Goal: Task Accomplishment & Management: Use online tool/utility

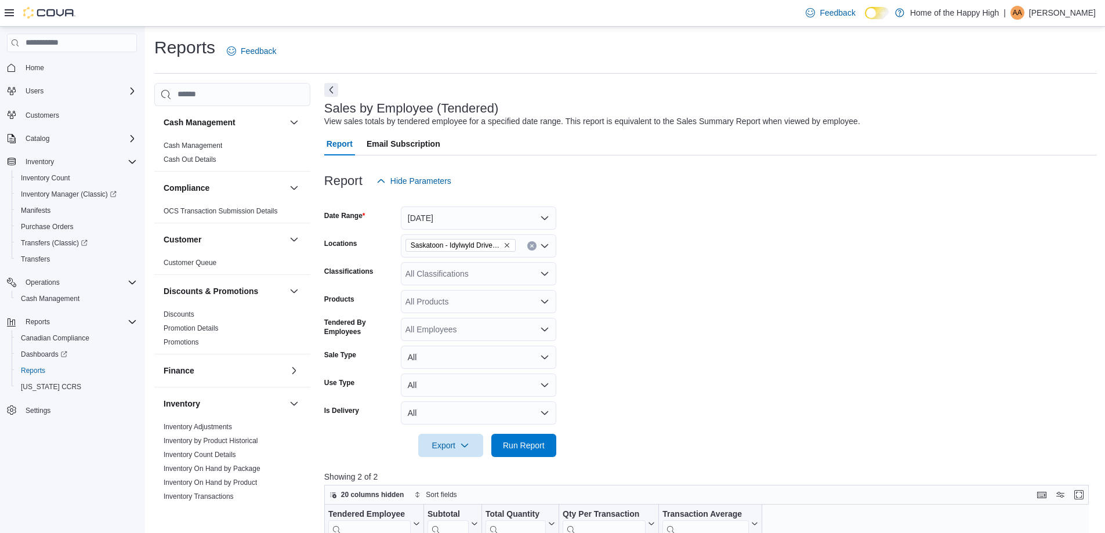
scroll to position [116, 0]
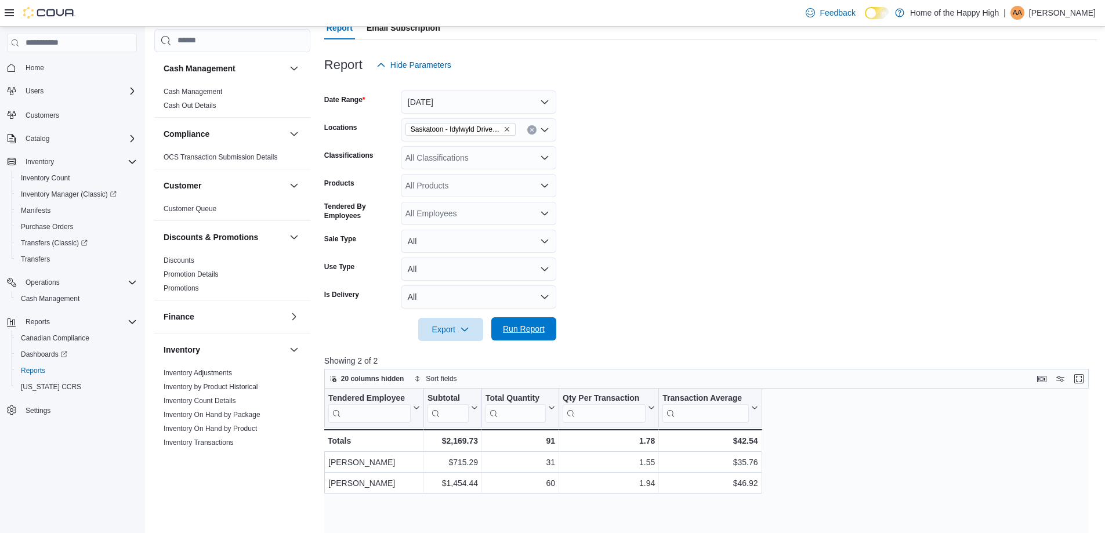
click at [542, 326] on span "Run Report" at bounding box center [524, 329] width 42 height 12
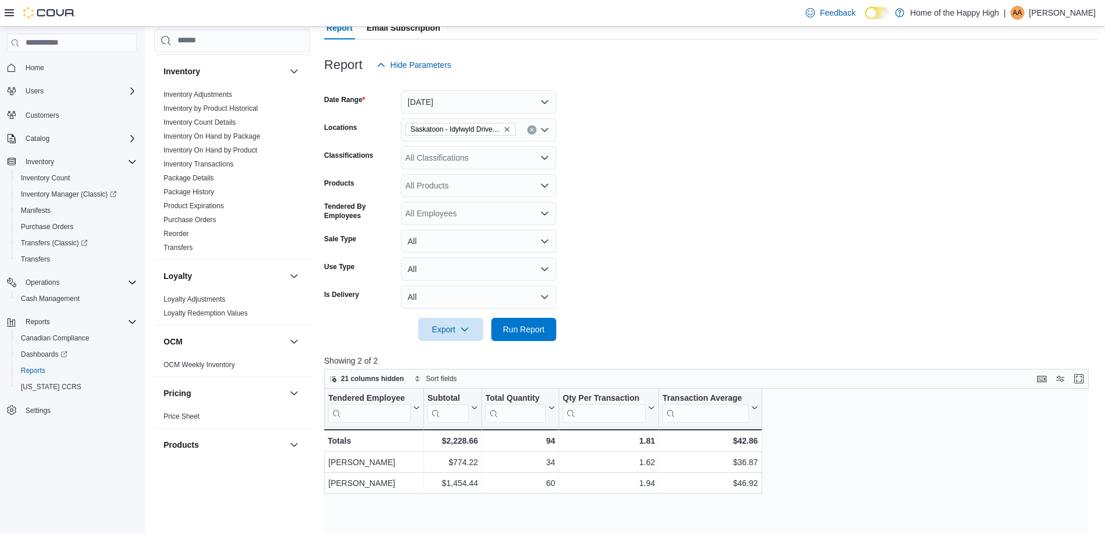
scroll to position [406, 0]
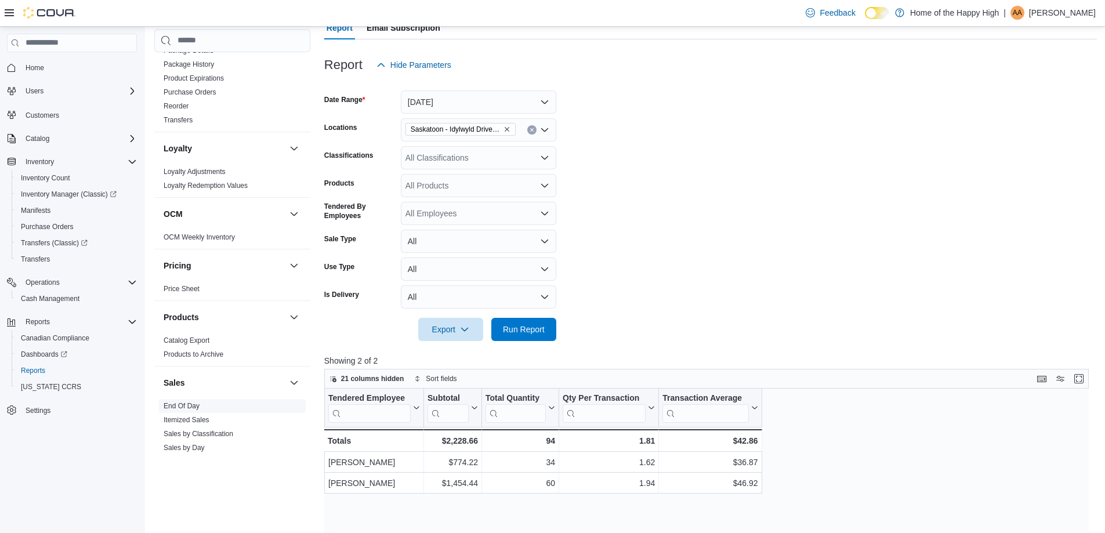
click at [180, 404] on link "End Of Day" at bounding box center [182, 406] width 36 height 8
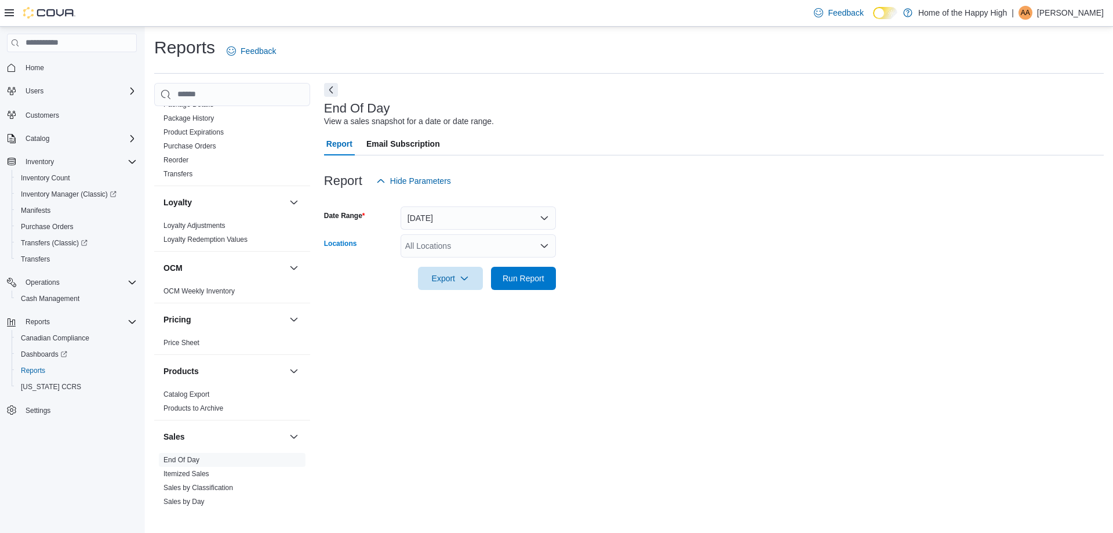
click at [427, 241] on div "All Locations" at bounding box center [478, 245] width 155 height 23
type input "***"
click at [437, 268] on icon "Choose from the following options" at bounding box center [441, 266] width 9 height 9
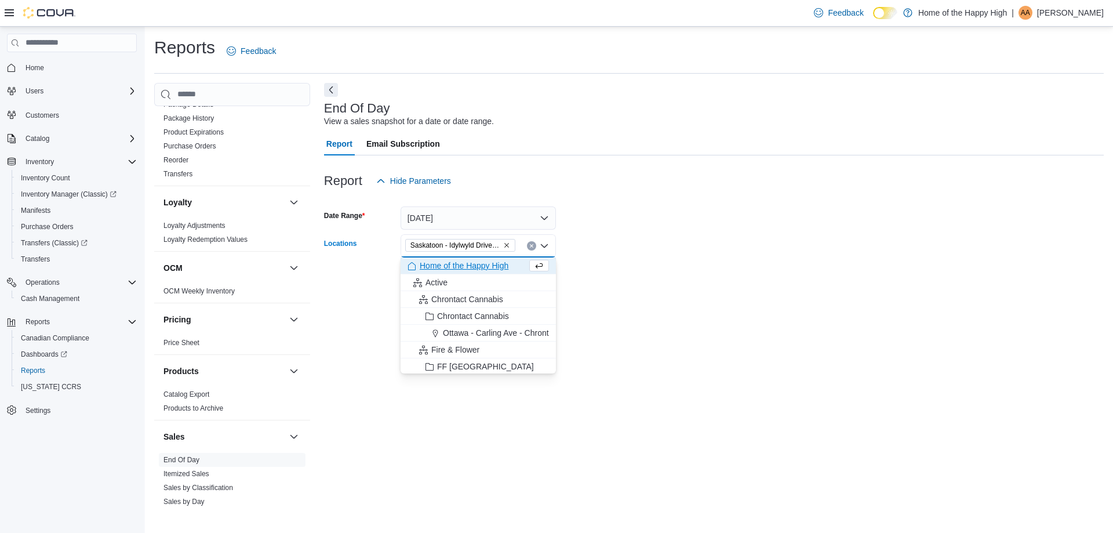
click at [637, 252] on form "Date Range [DATE] Locations [GEOGRAPHIC_DATA] - [GEOGRAPHIC_DATA] - Fire & Flow…" at bounding box center [714, 241] width 780 height 97
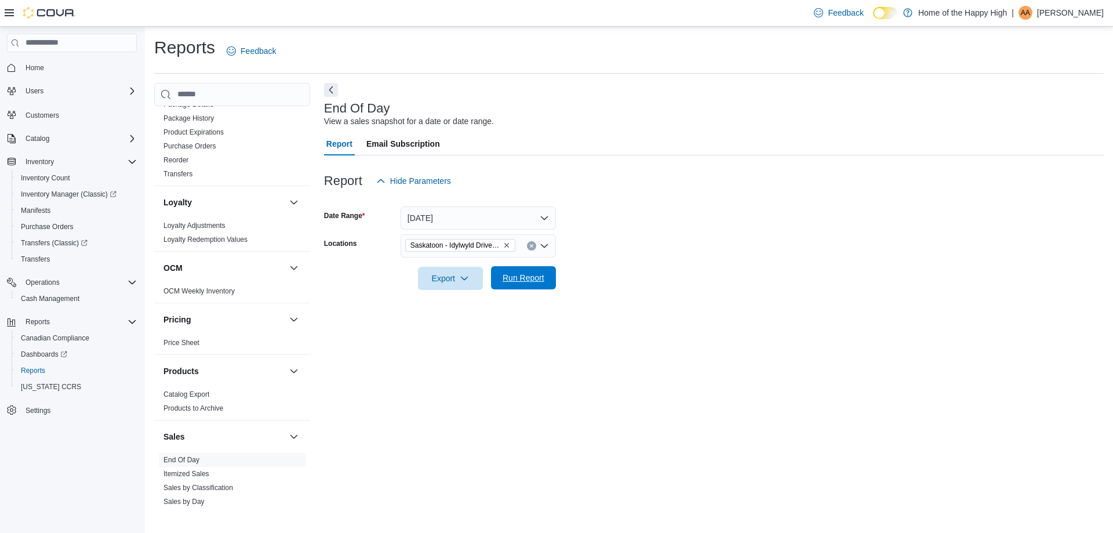
click at [540, 281] on span "Run Report" at bounding box center [524, 278] width 42 height 12
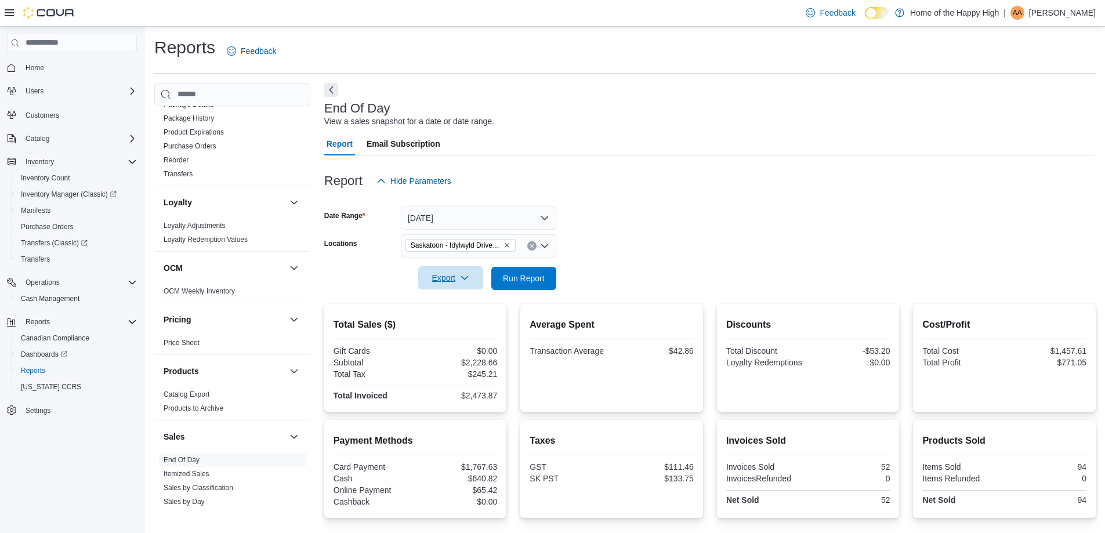
click at [466, 282] on icon "button" at bounding box center [464, 277] width 9 height 9
click at [466, 322] on span "Export to Pdf" at bounding box center [452, 324] width 52 height 9
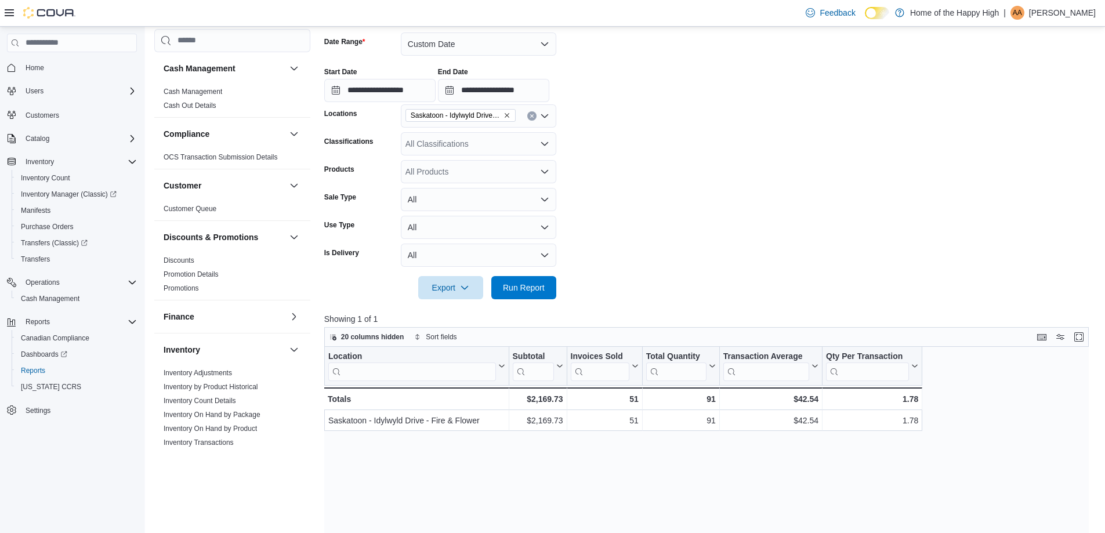
scroll to position [522, 0]
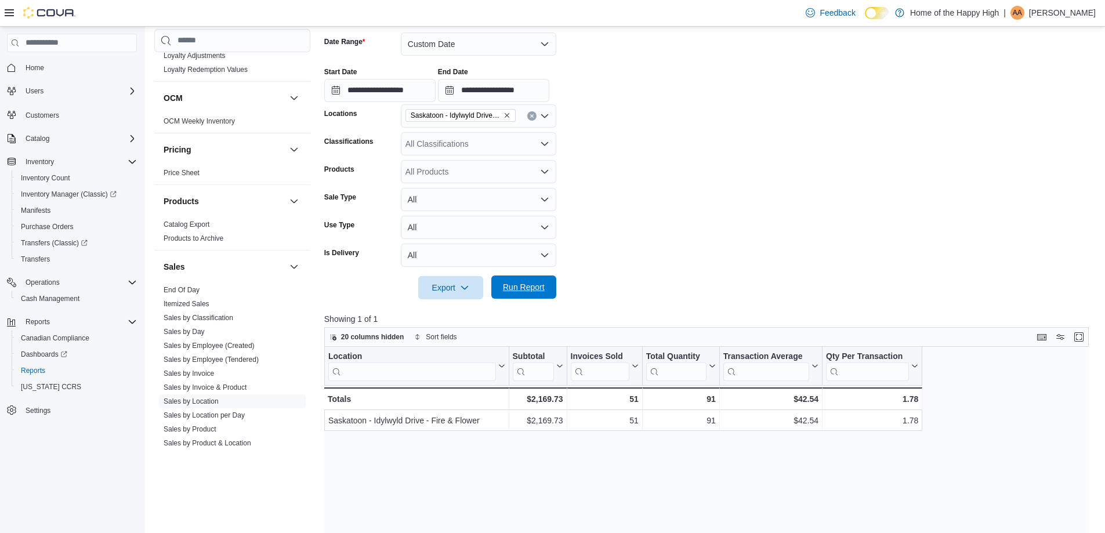
click at [537, 288] on span "Run Report" at bounding box center [524, 287] width 42 height 12
click at [550, 284] on button "Run Report" at bounding box center [523, 286] width 65 height 23
click at [431, 137] on div "All Classifications" at bounding box center [478, 143] width 155 height 23
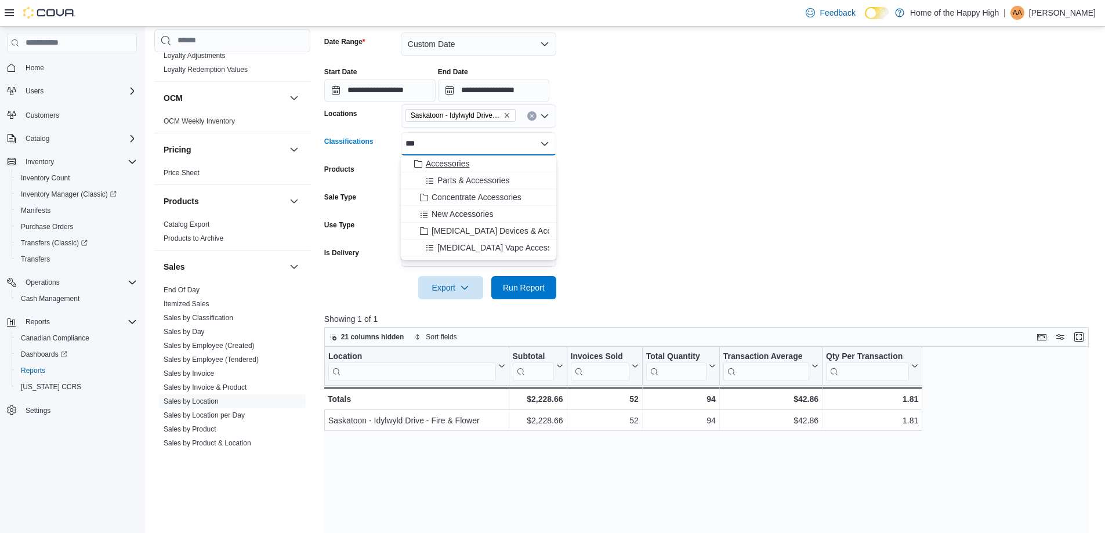
type input "***"
click at [437, 160] on span "Accessories" at bounding box center [447, 164] width 43 height 12
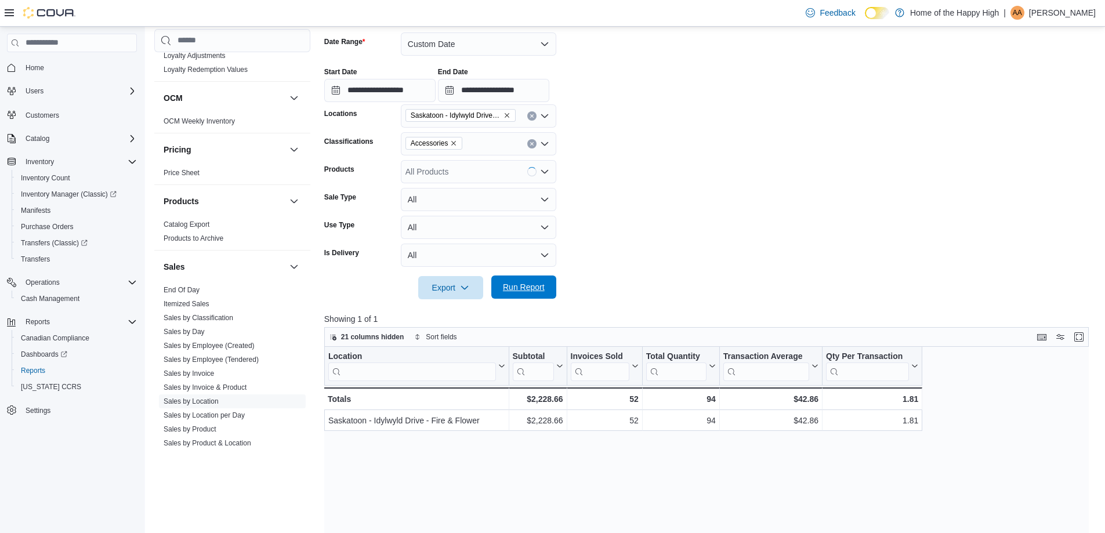
click at [523, 289] on span "Run Report" at bounding box center [524, 287] width 42 height 12
click at [509, 44] on button "Custom Date" at bounding box center [478, 43] width 155 height 23
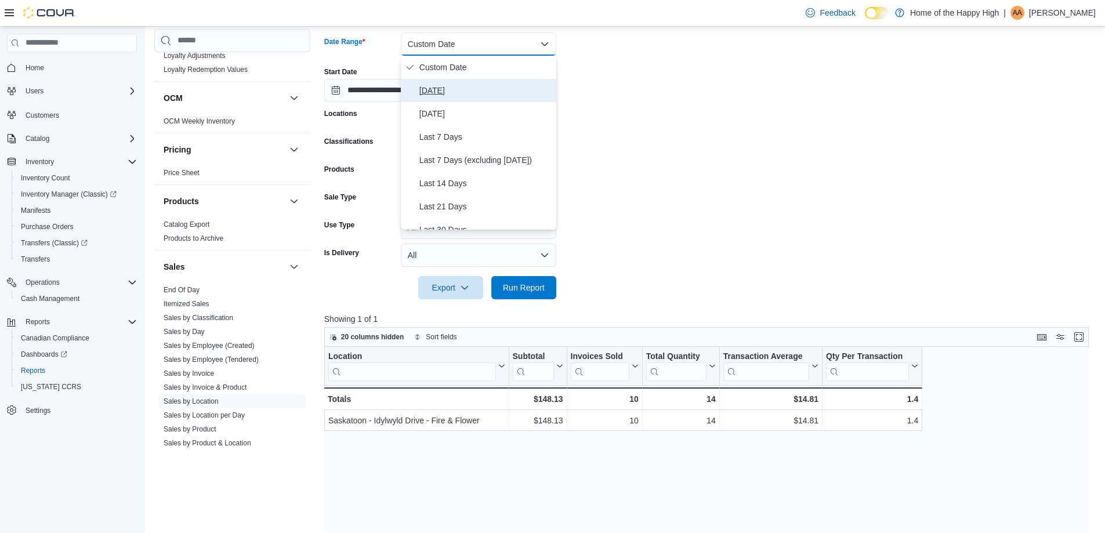
click at [481, 90] on span "[DATE]" at bounding box center [485, 91] width 132 height 14
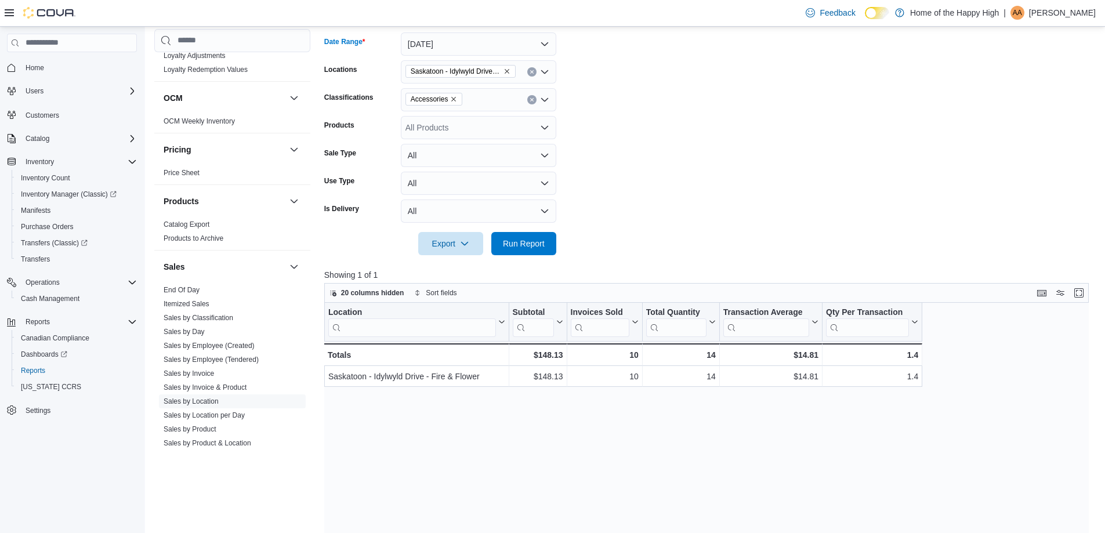
click at [455, 97] on icon "Remove Accessories from selection in this group" at bounding box center [453, 99] width 7 height 7
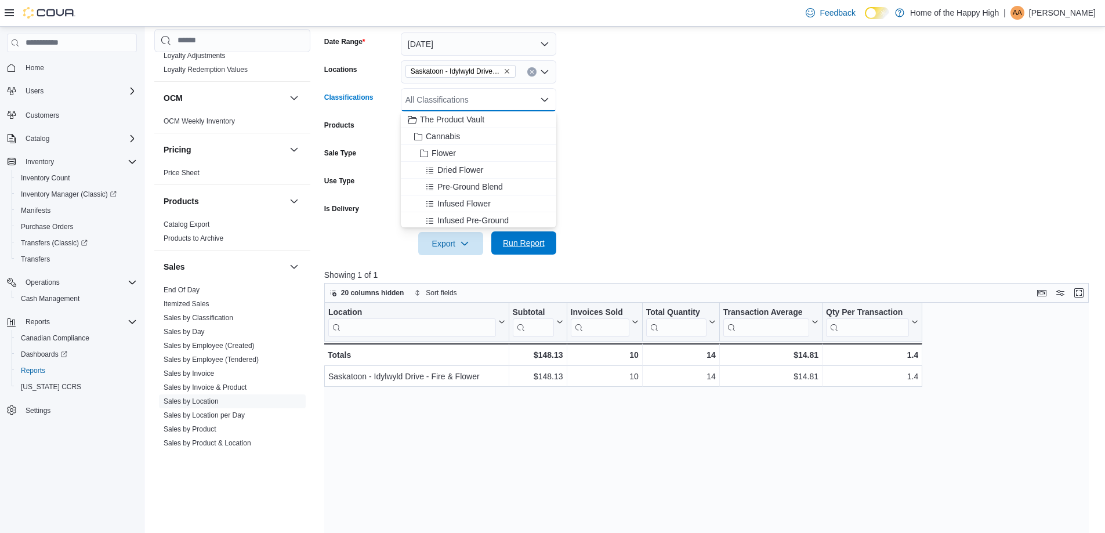
click at [524, 241] on span "Run Report" at bounding box center [524, 243] width 42 height 12
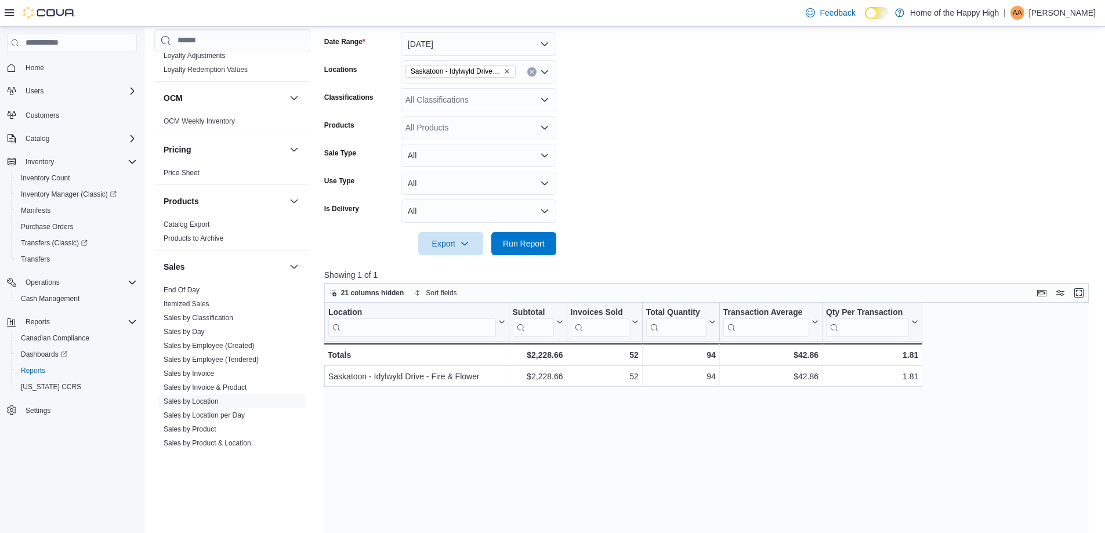
click at [422, 92] on div "All Classifications" at bounding box center [478, 99] width 155 height 23
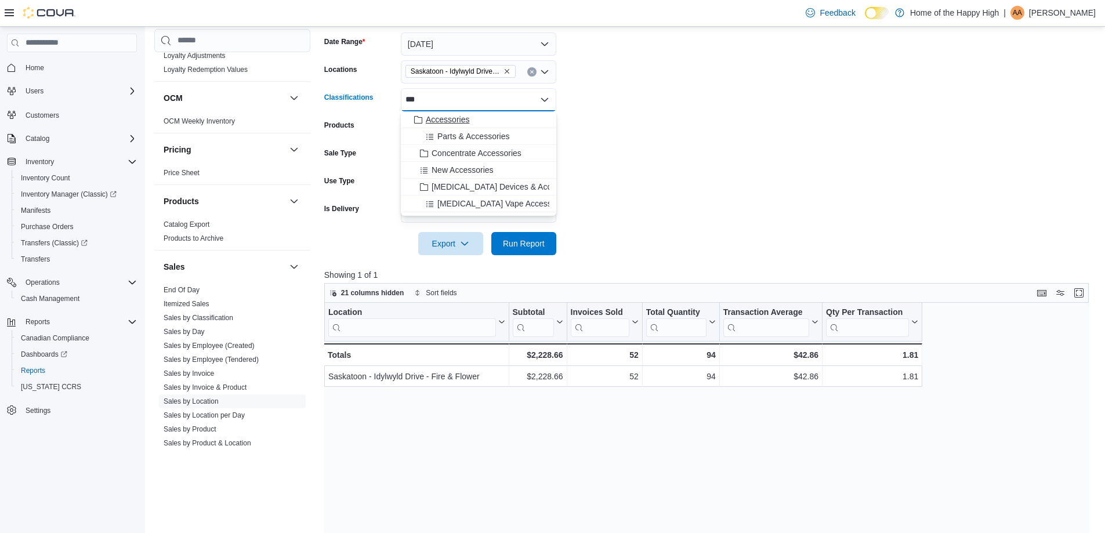
type input "***"
click at [450, 126] on button "Accessories" at bounding box center [478, 119] width 155 height 17
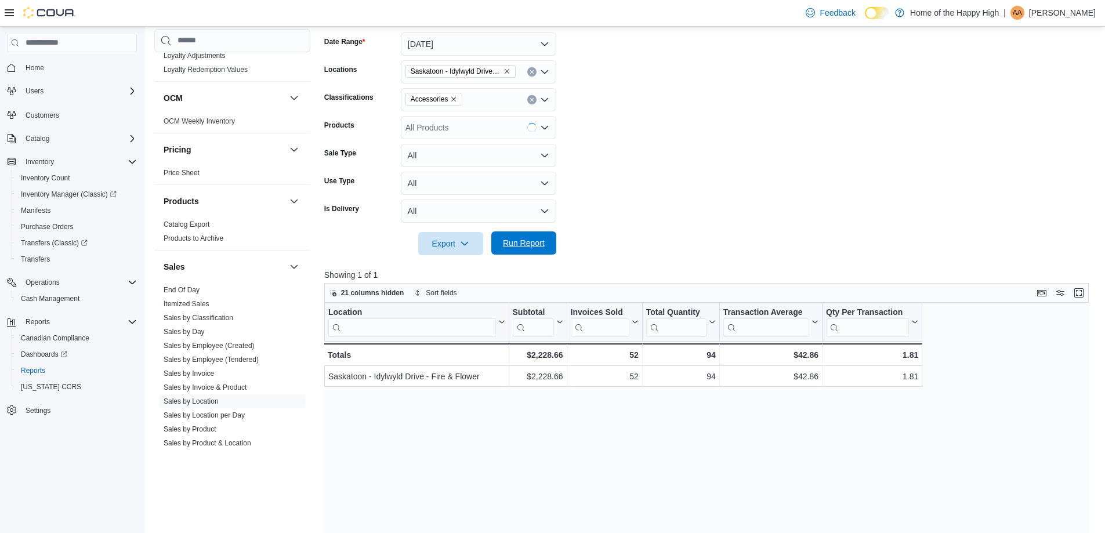
click at [512, 243] on span "Run Report" at bounding box center [524, 243] width 42 height 12
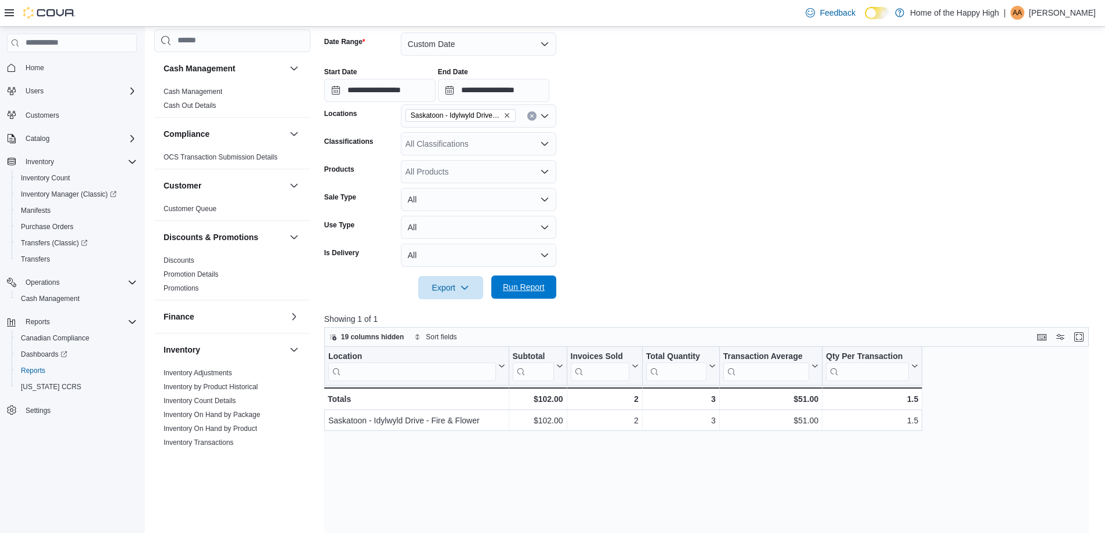
scroll to position [630, 0]
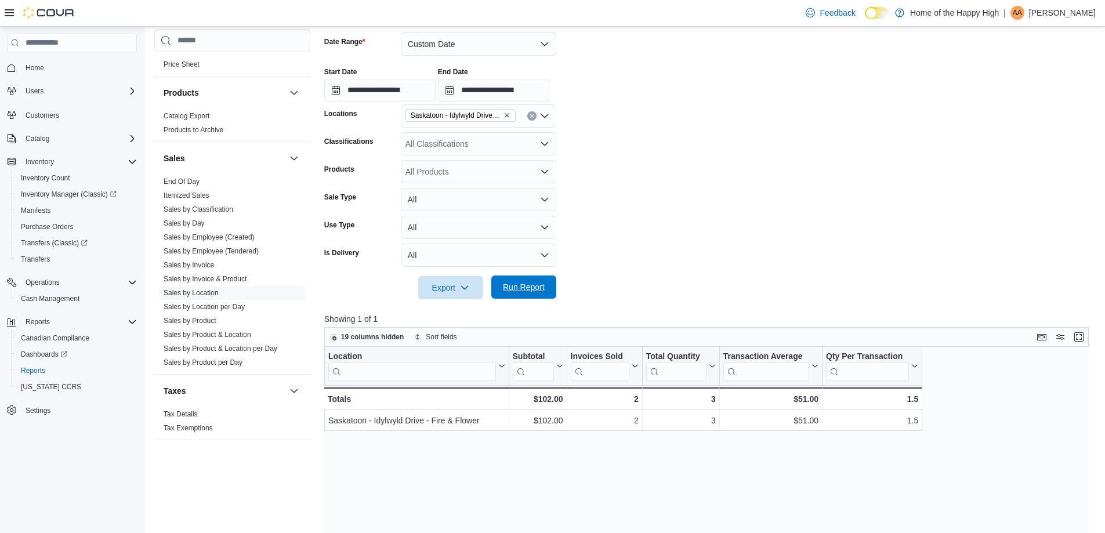
click at [537, 282] on span "Run Report" at bounding box center [524, 287] width 42 height 12
click at [524, 288] on span "Run Report" at bounding box center [524, 287] width 42 height 12
